Goal: Task Accomplishment & Management: Manage account settings

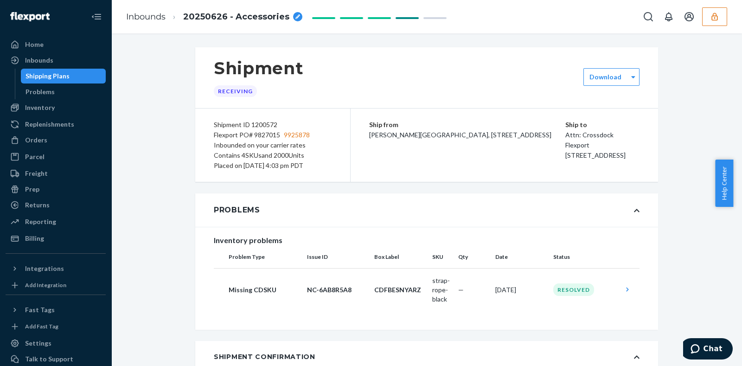
scroll to position [379, 0]
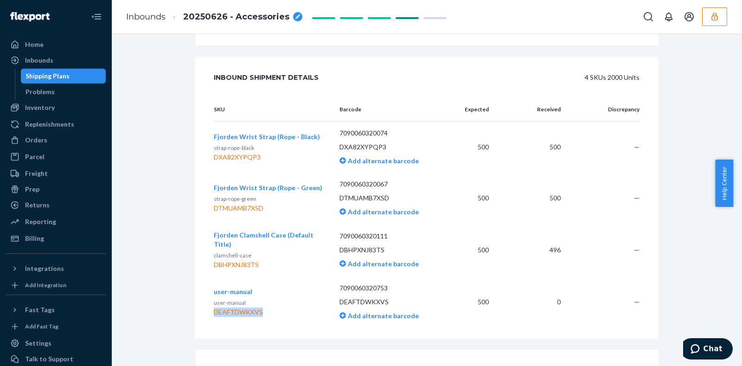
click at [715, 23] on button "button" at bounding box center [714, 16] width 25 height 19
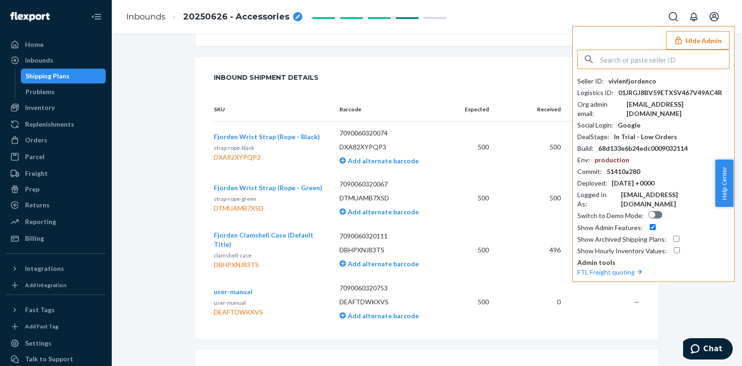
click at [631, 59] on input "text" at bounding box center [664, 59] width 129 height 19
type input "B"
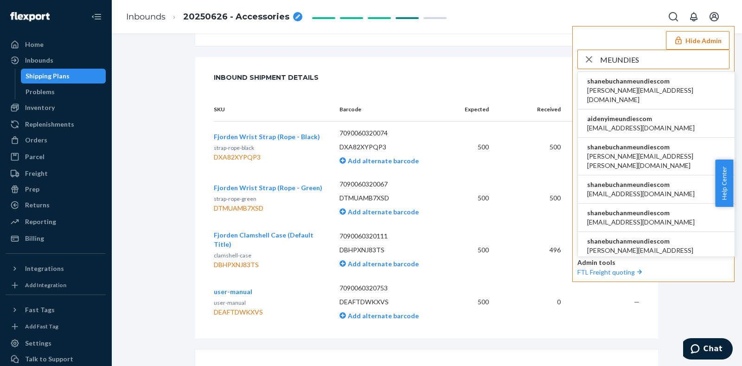
type input "MEUNDIES"
click at [640, 87] on span "aaronjhon.ygay@awesomecx.com" at bounding box center [656, 95] width 138 height 19
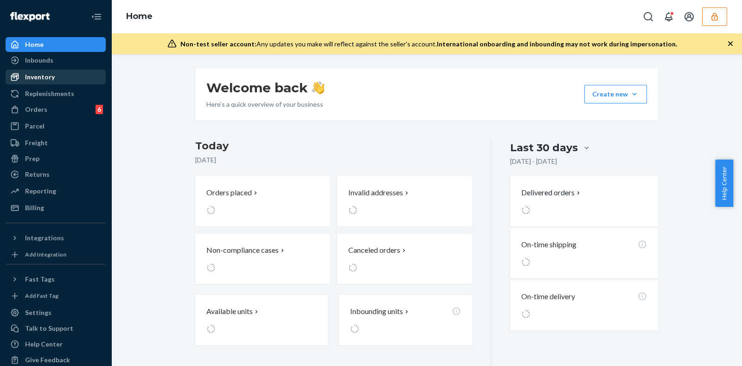
click at [72, 78] on div "Inventory" at bounding box center [55, 77] width 98 height 13
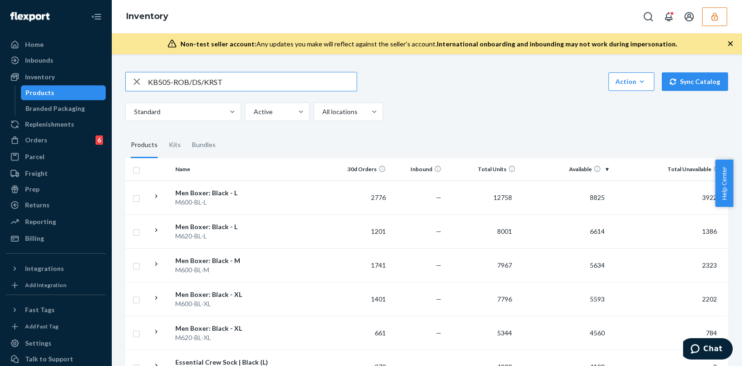
click at [282, 80] on input "KB505-ROB/DS/KRST" at bounding box center [252, 81] width 209 height 19
type input "KB505-ROB/DS/KRST-4/5"
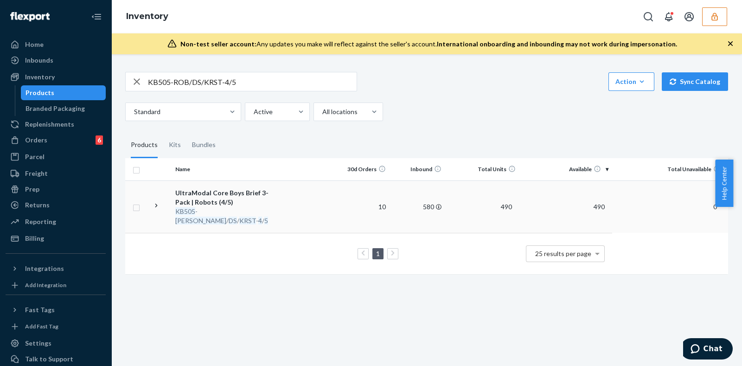
click at [334, 204] on td "10" at bounding box center [362, 206] width 56 height 52
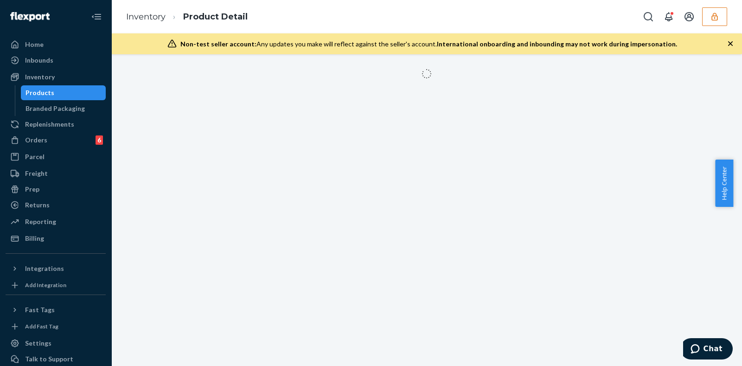
click at [729, 44] on icon "button" at bounding box center [730, 43] width 5 height 5
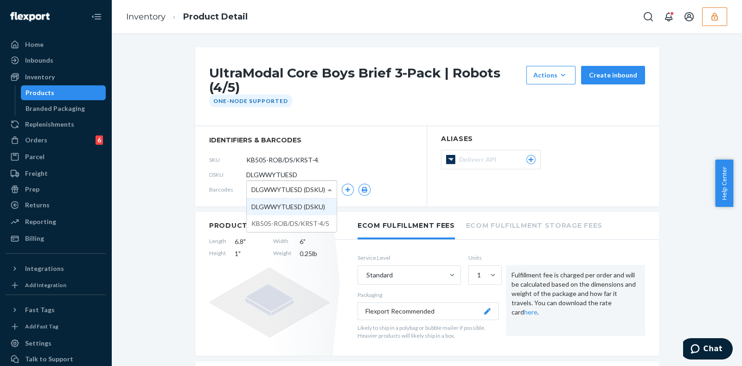
click at [325, 185] on span at bounding box center [331, 189] width 12 height 17
click at [274, 173] on span "DLGWWYTUESD" at bounding box center [271, 174] width 51 height 9
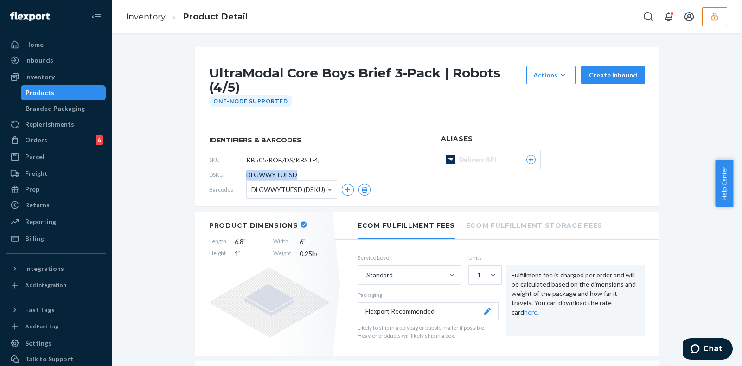
click at [274, 173] on span "DLGWWYTUESD" at bounding box center [271, 174] width 51 height 9
copy span "DLGWWYTUESD"
click at [712, 14] on icon "button" at bounding box center [714, 16] width 9 height 9
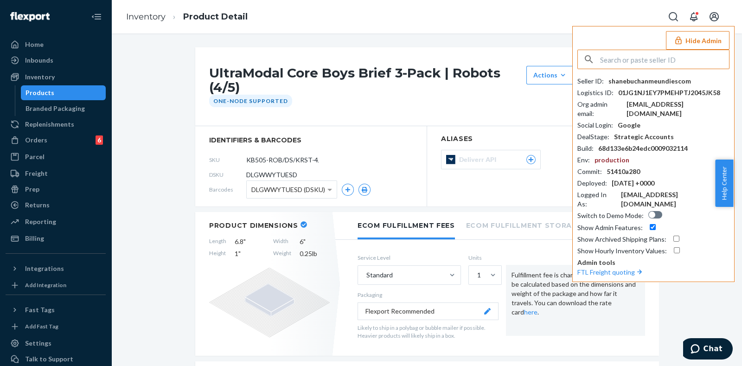
click at [624, 62] on input "text" at bounding box center [664, 59] width 129 height 19
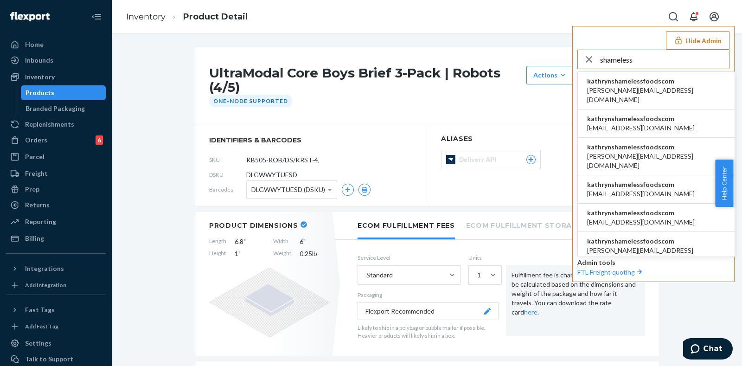
type input "shameless"
click at [623, 82] on span "kathrynshamelessfoodscom" at bounding box center [656, 81] width 138 height 9
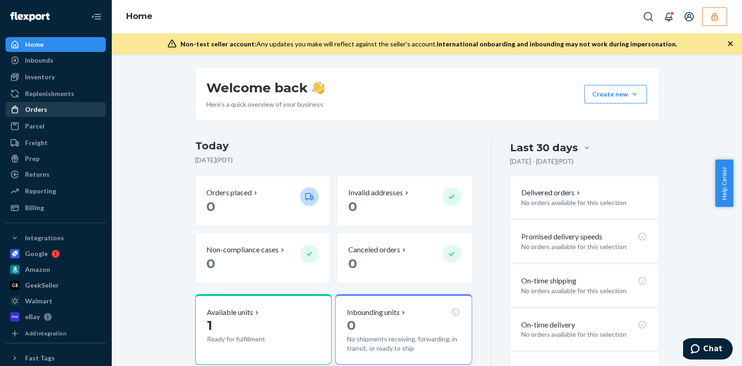
click at [52, 106] on div "Orders" at bounding box center [55, 109] width 98 height 13
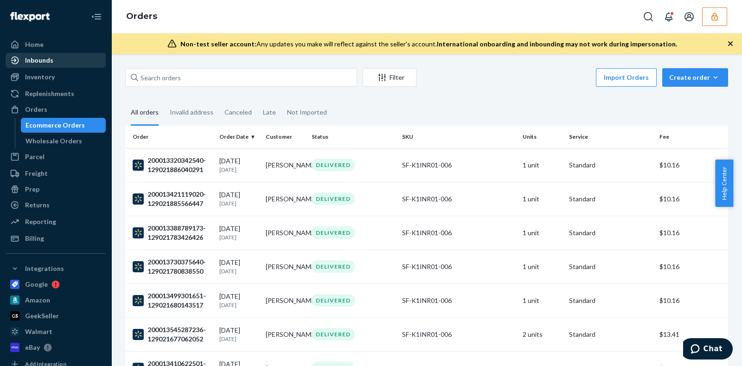
click at [46, 56] on div "Inbounds" at bounding box center [39, 60] width 28 height 9
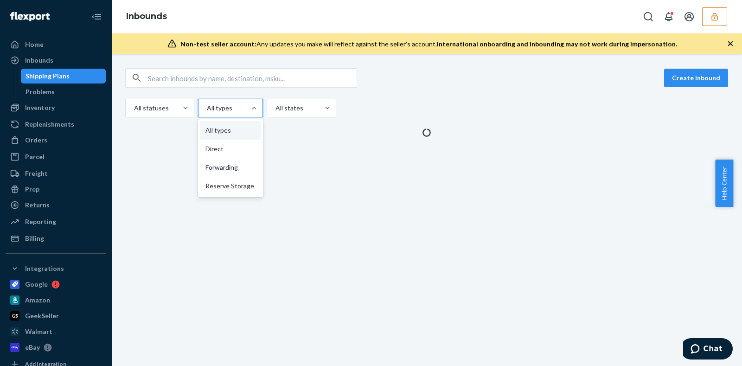
click at [239, 108] on div at bounding box center [229, 108] width 47 height 11
click at [207, 108] on input "option All types focused, 1 of 4. 4 results available. Use Up and Down to choos…" at bounding box center [206, 107] width 1 height 9
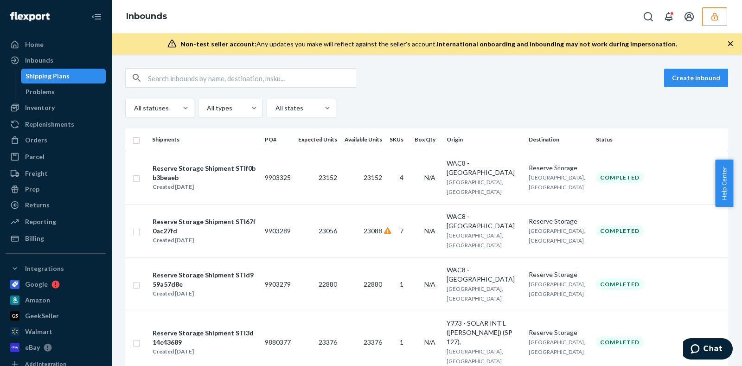
click at [509, 90] on div "Create inbound All statuses All types All states" at bounding box center [426, 92] width 603 height 49
click at [216, 107] on div at bounding box center [229, 108] width 47 height 11
click at [207, 107] on input "option All types focused, 0 of 4. 4 results available. Use Up and Down to choos…" at bounding box center [206, 107] width 1 height 9
click at [223, 172] on div "Forwarding" at bounding box center [230, 167] width 61 height 19
click at [207, 113] on input "option Forwarding focused, 0 of 4. 4 results available. Use Up and Down to choo…" at bounding box center [206, 107] width 1 height 9
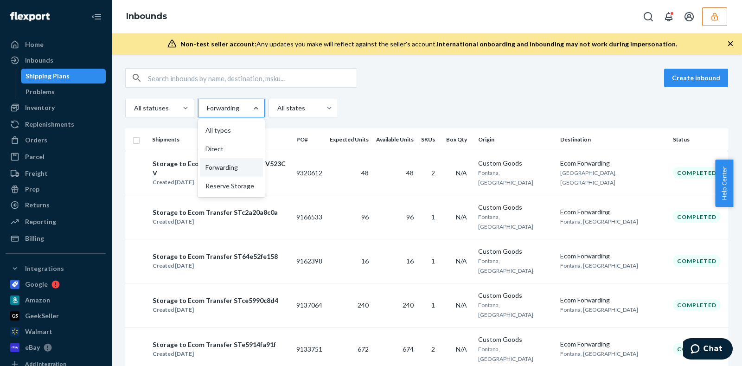
click at [248, 110] on div at bounding box center [256, 107] width 17 height 9
click at [207, 110] on input "option Forwarding, selected. option All types focused, 1 of 4. 4 results availa…" at bounding box center [206, 107] width 1 height 9
click at [237, 151] on div "Direct" at bounding box center [231, 149] width 63 height 19
click at [207, 113] on input "option Forwarding, selected. option Direct focused, 2 of 4. 4 results available…" at bounding box center [206, 107] width 1 height 9
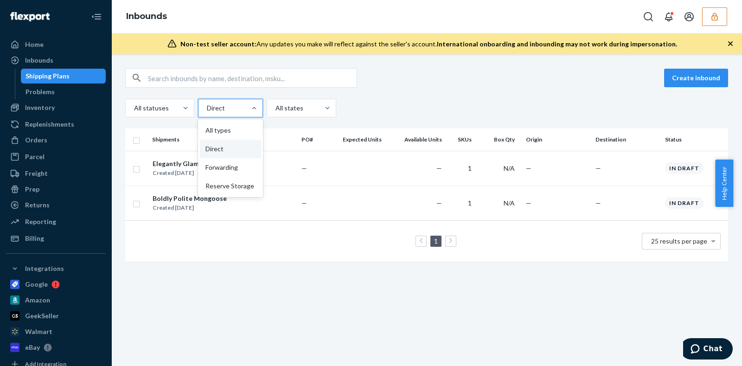
click at [238, 109] on div at bounding box center [229, 108] width 47 height 11
click at [207, 109] on input "option Direct, selected. option All types focused, 1 of 4. 4 results available.…" at bounding box center [206, 107] width 1 height 9
click at [234, 126] on div "All types" at bounding box center [230, 130] width 61 height 19
click at [207, 113] on input "option Direct, selected. option All types focused, 1 of 4. 4 results available.…" at bounding box center [206, 107] width 1 height 9
